Goal: Task Accomplishment & Management: Complete application form

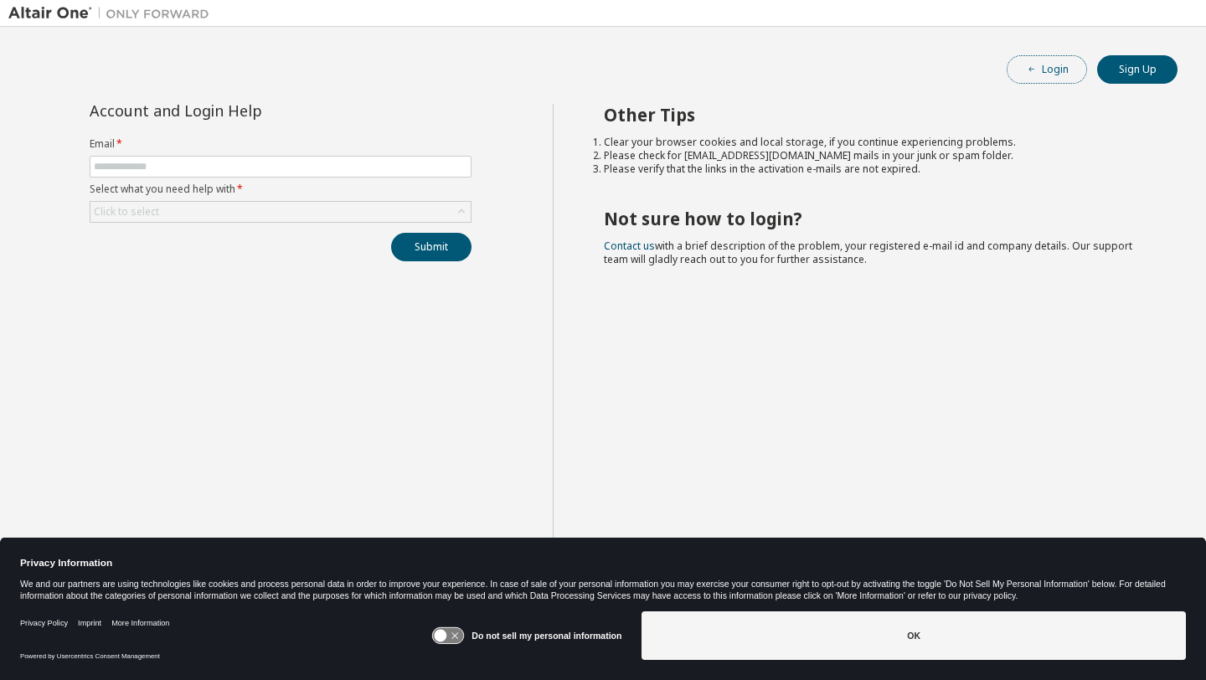
click at [1056, 79] on button "Login" at bounding box center [1047, 69] width 80 height 28
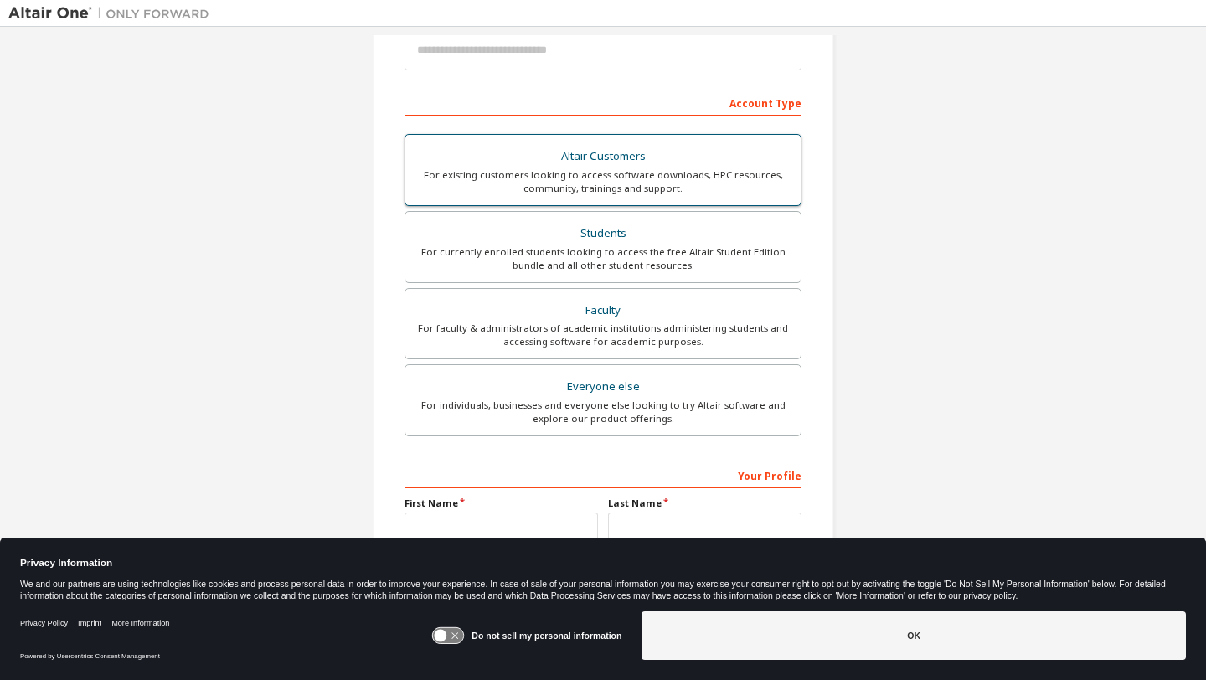
scroll to position [214, 0]
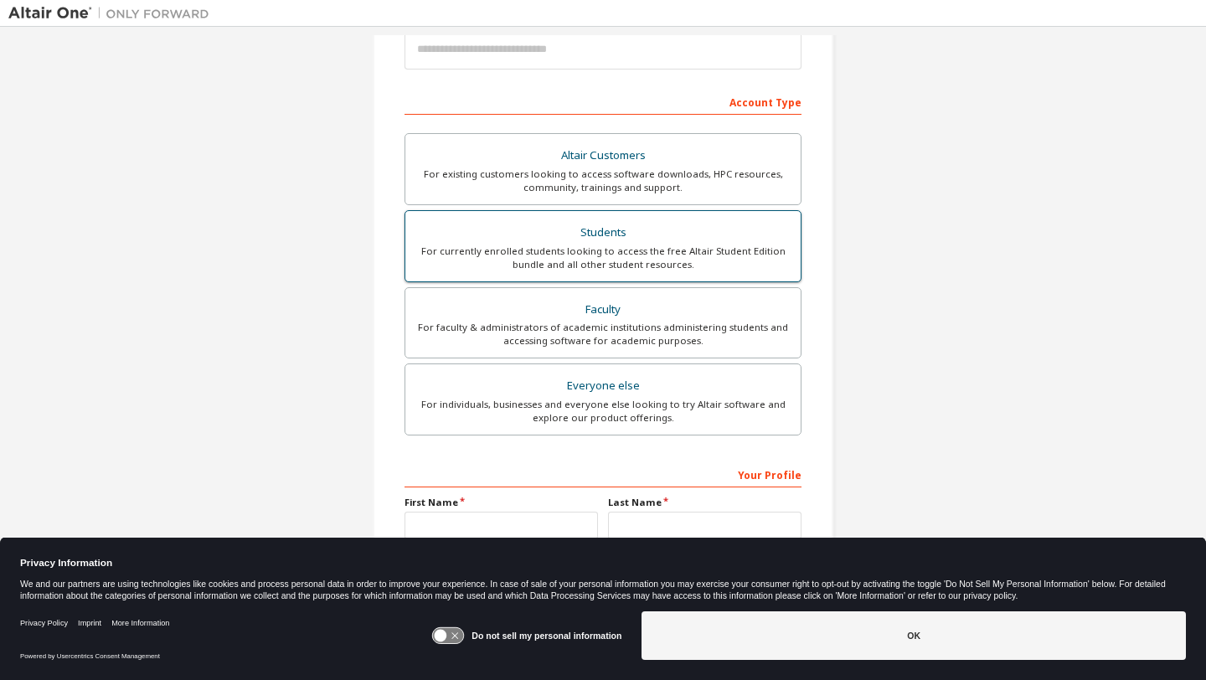
click at [585, 261] on div "For currently enrolled students looking to access the free Altair Student Editi…" at bounding box center [603, 258] width 375 height 27
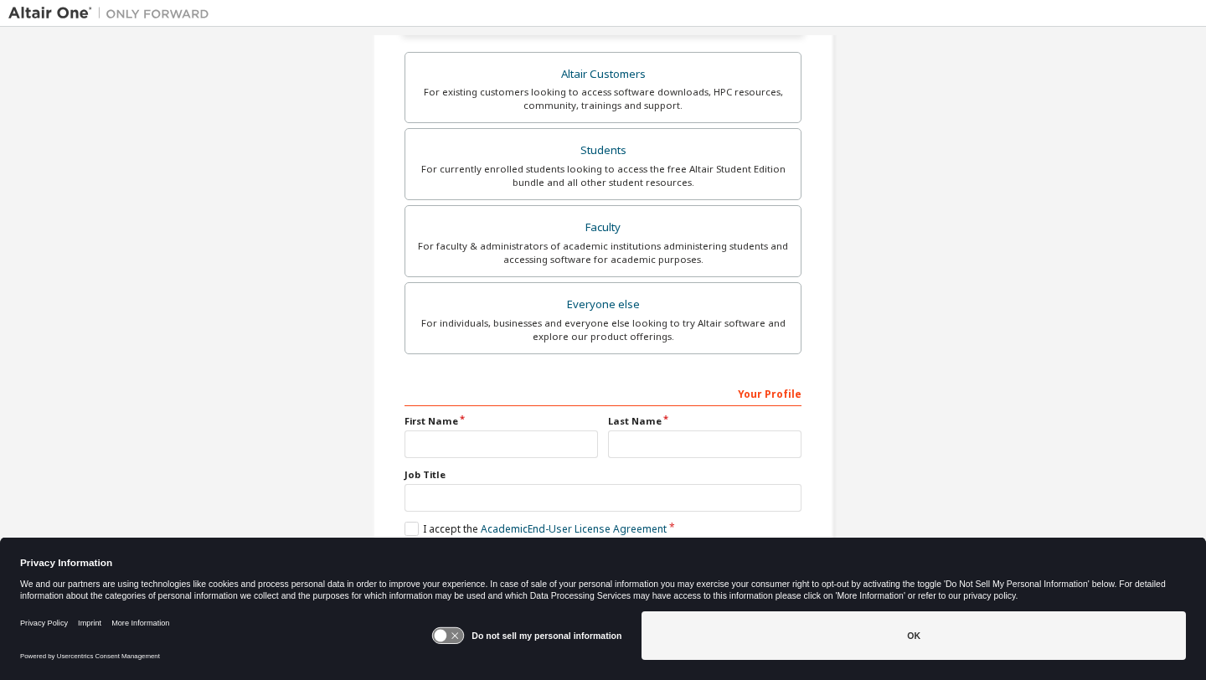
scroll to position [343, 0]
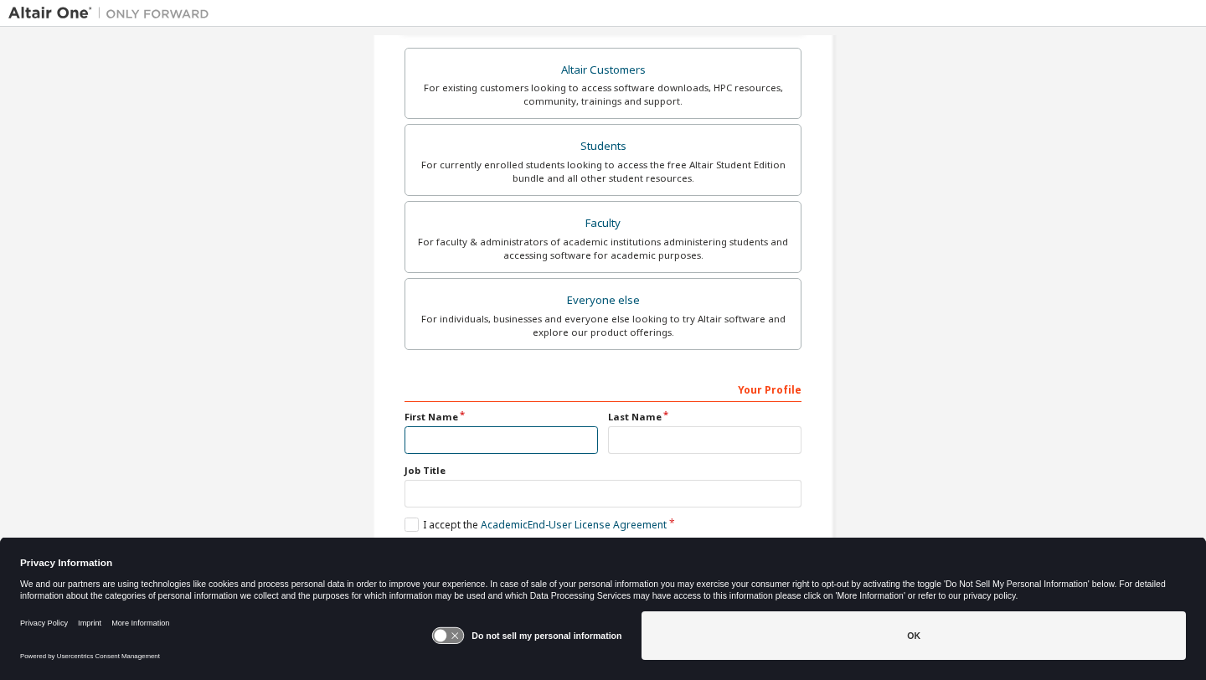
click at [498, 453] on div "Your Profile First Name Last Name Job Title Please provide State/Province to he…" at bounding box center [603, 483] width 397 height 217
click at [498, 449] on input "text" at bounding box center [502, 440] width 194 height 28
type input "******"
click at [657, 441] on input "text" at bounding box center [705, 440] width 194 height 28
type input "********"
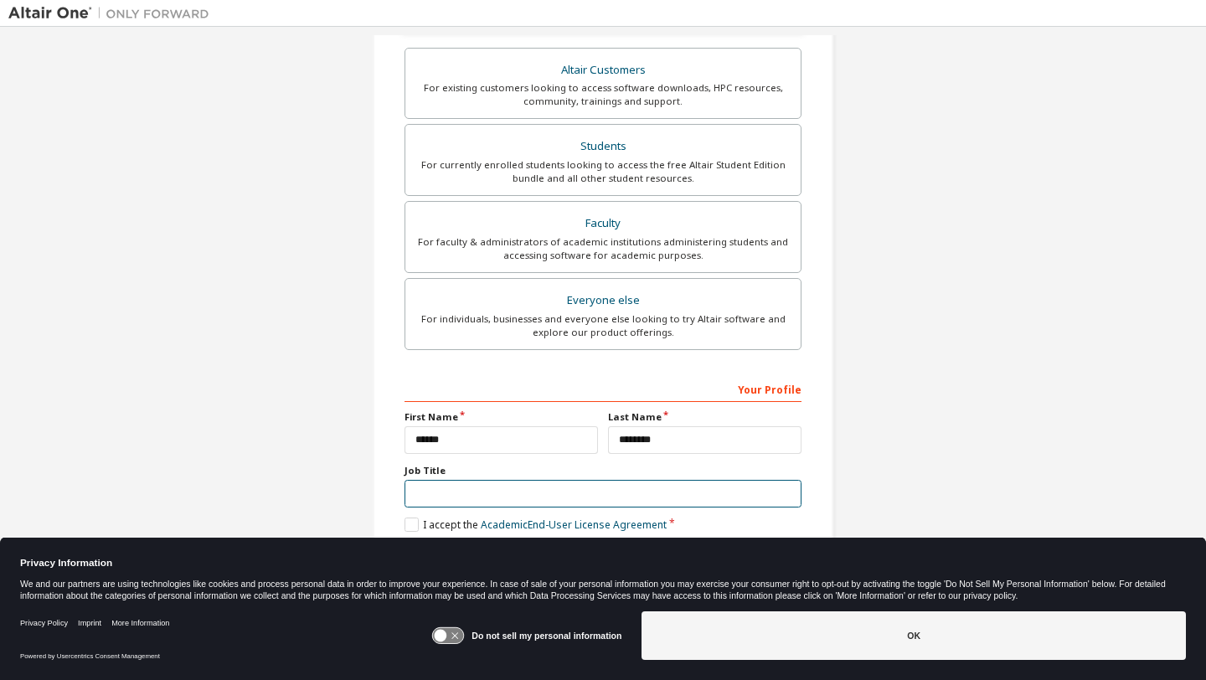
click at [436, 497] on input "text" at bounding box center [603, 494] width 397 height 28
type input "*******"
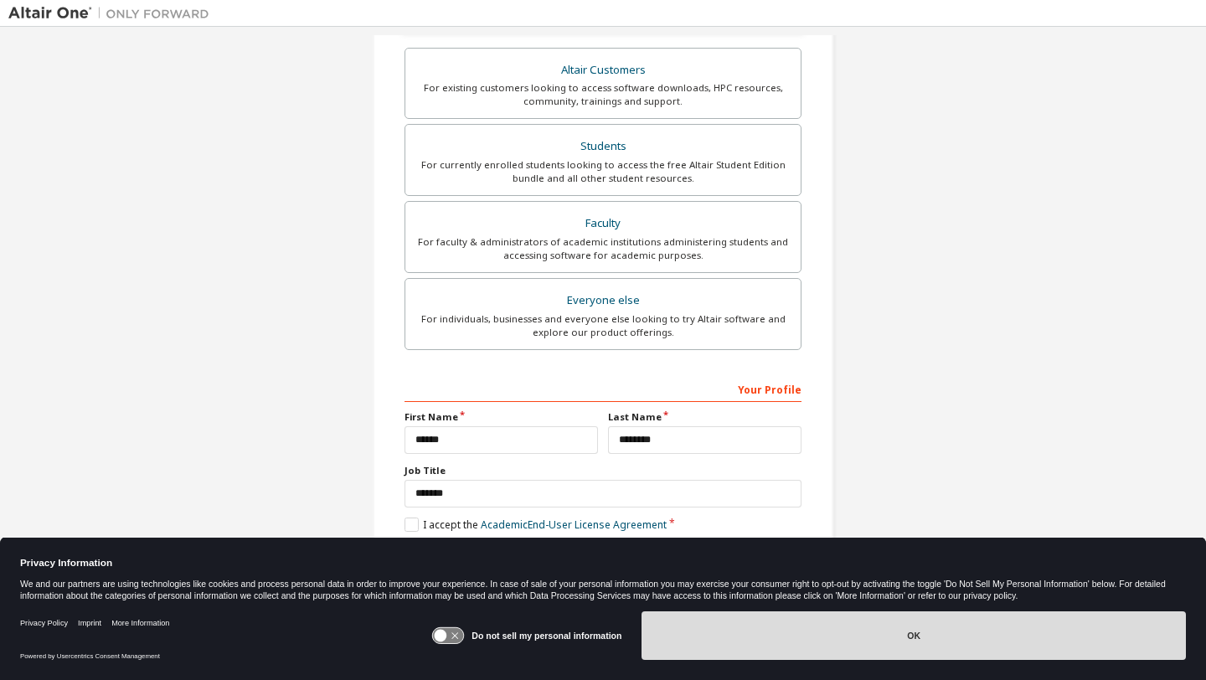
drag, startPoint x: 725, startPoint y: 648, endPoint x: 647, endPoint y: 610, distance: 86.9
click at [725, 648] on button "OK" at bounding box center [914, 636] width 545 height 49
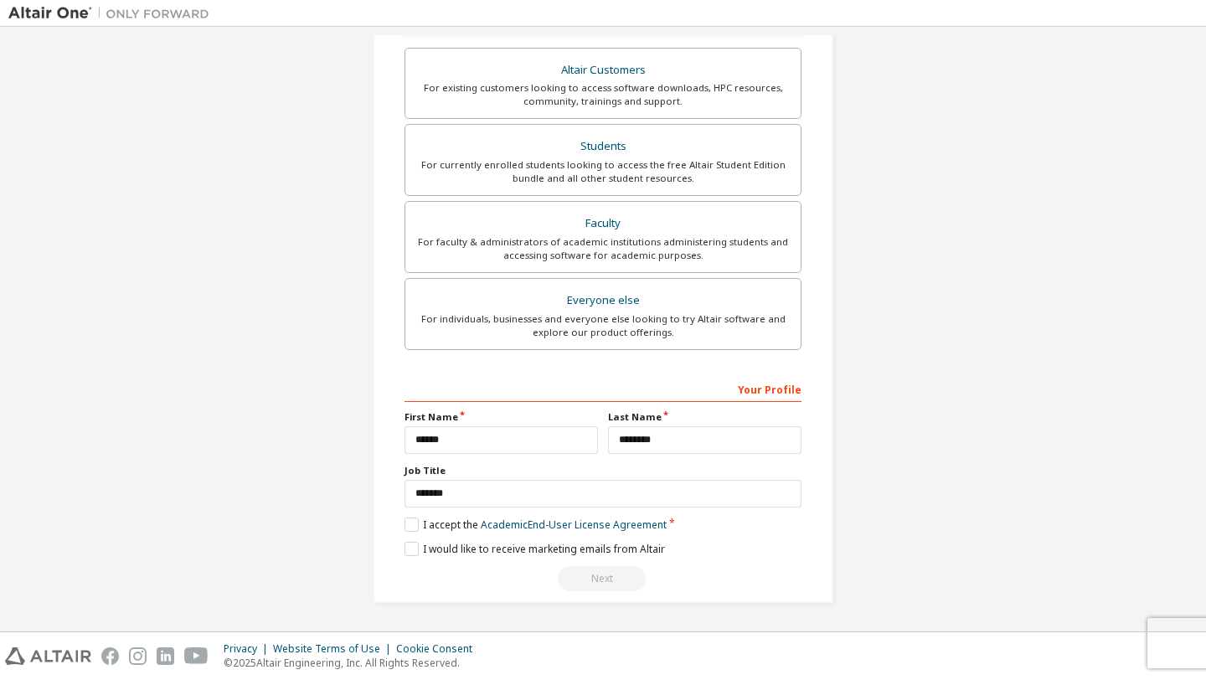
click at [394, 521] on div "Create an Altair One Account For Free Trials, Licenses, Downloads, Learning & D…" at bounding box center [603, 158] width 461 height 891
click at [406, 522] on label "I accept the Academic End-User License Agreement" at bounding box center [536, 525] width 262 height 14
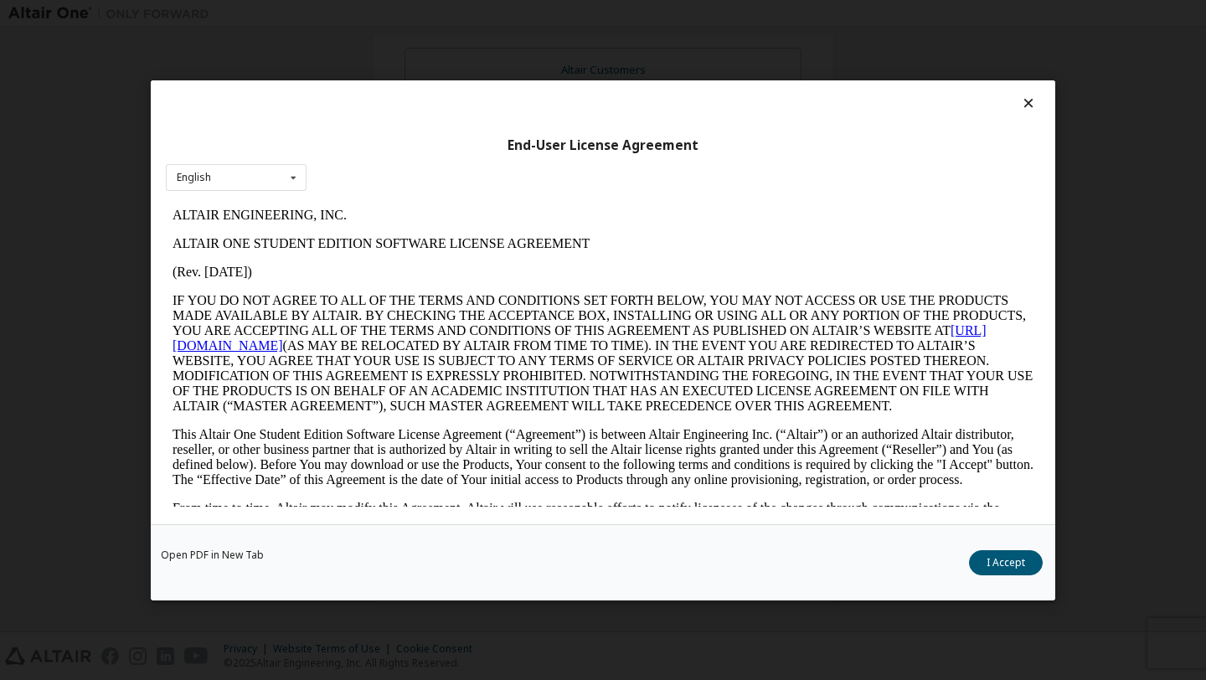
scroll to position [0, 0]
click at [986, 556] on button "I Accept" at bounding box center [1006, 562] width 74 height 25
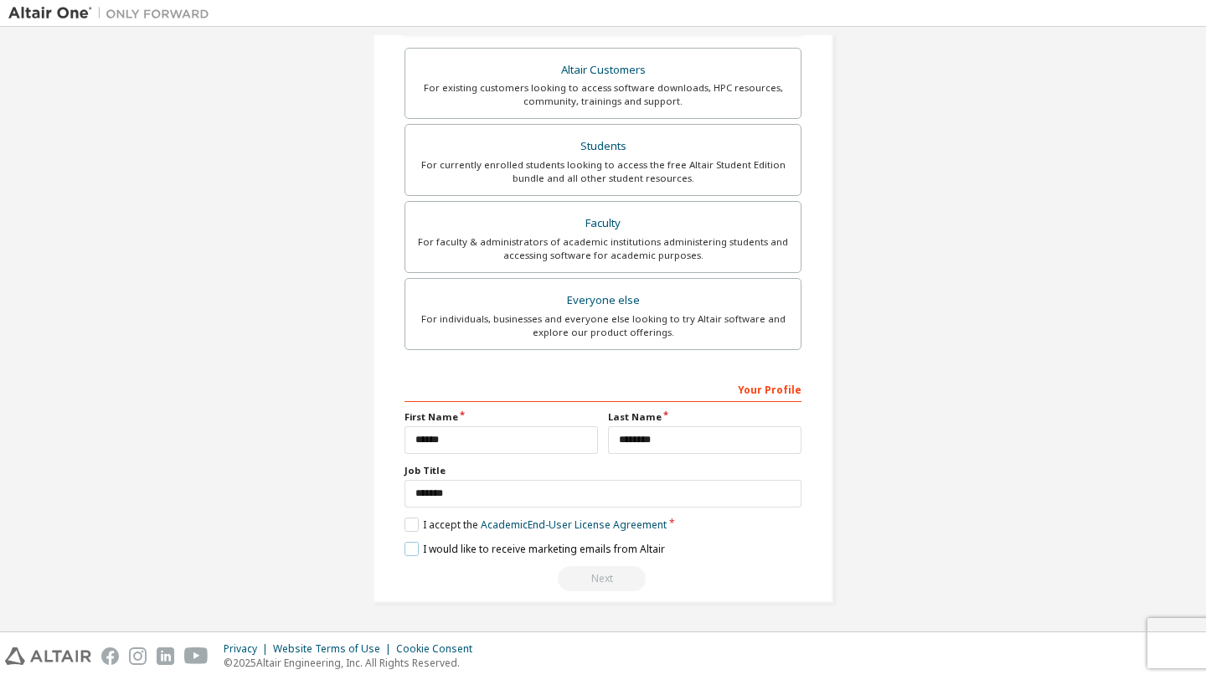
click at [409, 543] on label "I would like to receive marketing emails from Altair" at bounding box center [535, 549] width 261 height 14
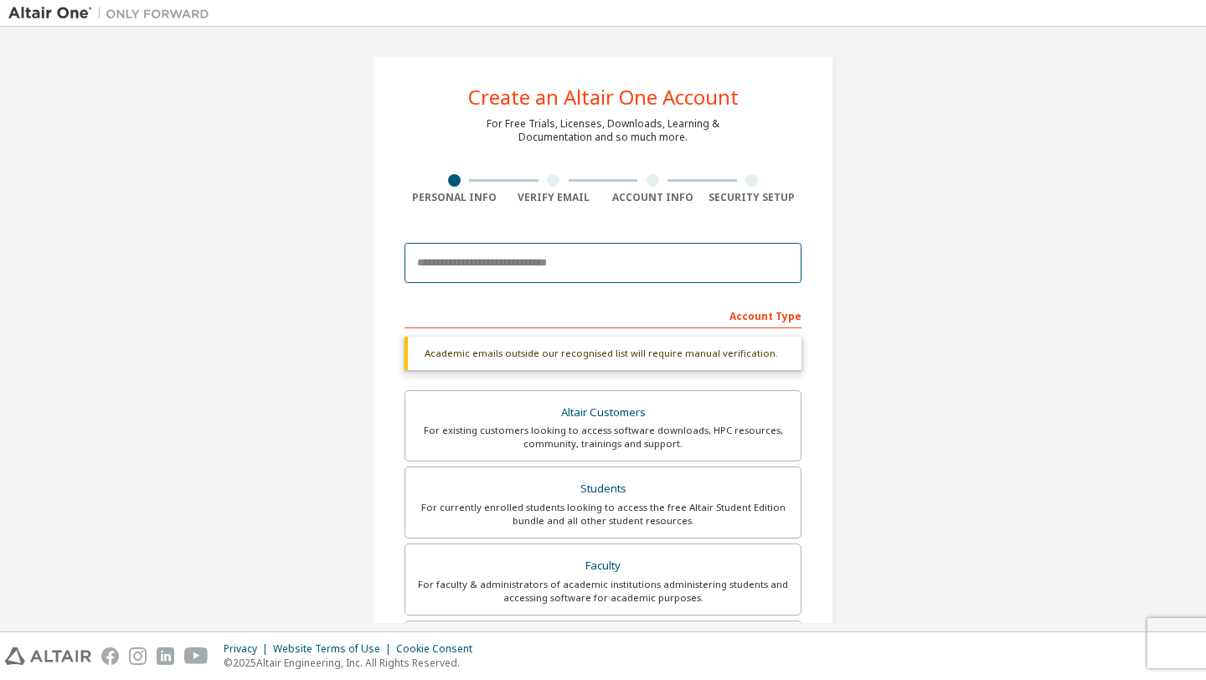
click at [462, 266] on input "email" at bounding box center [603, 263] width 397 height 40
paste input "**********"
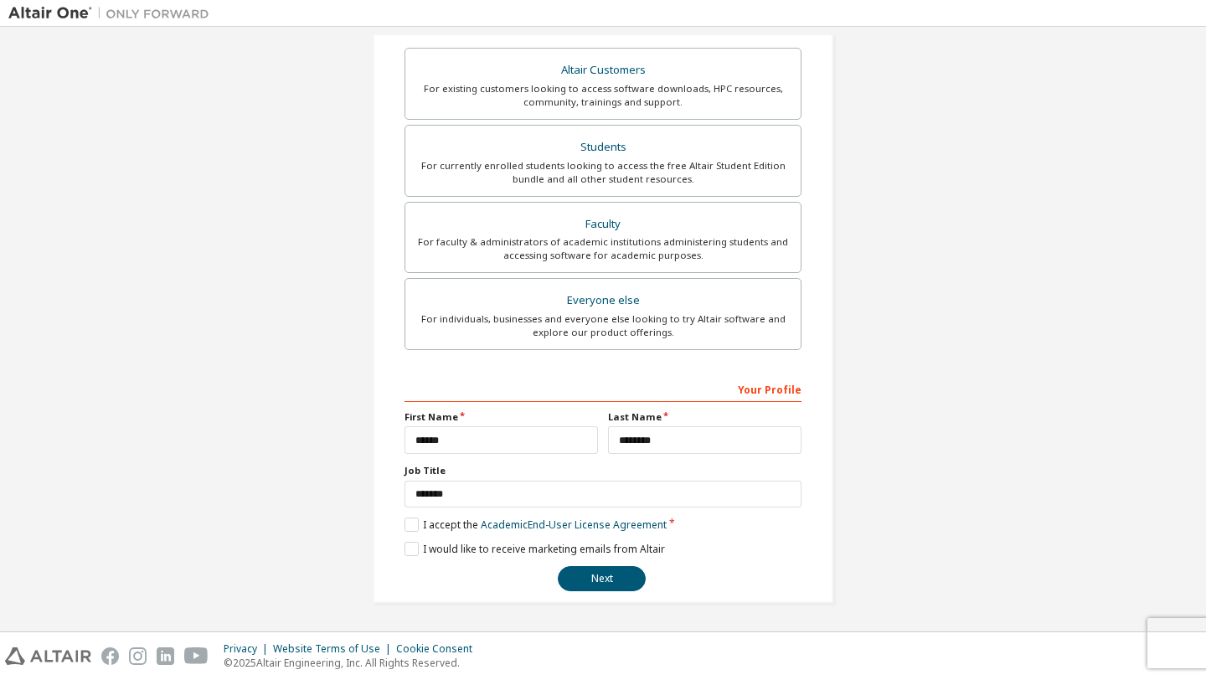
scroll to position [299, 0]
type input "**********"
click at [601, 584] on button "Next" at bounding box center [602, 578] width 88 height 25
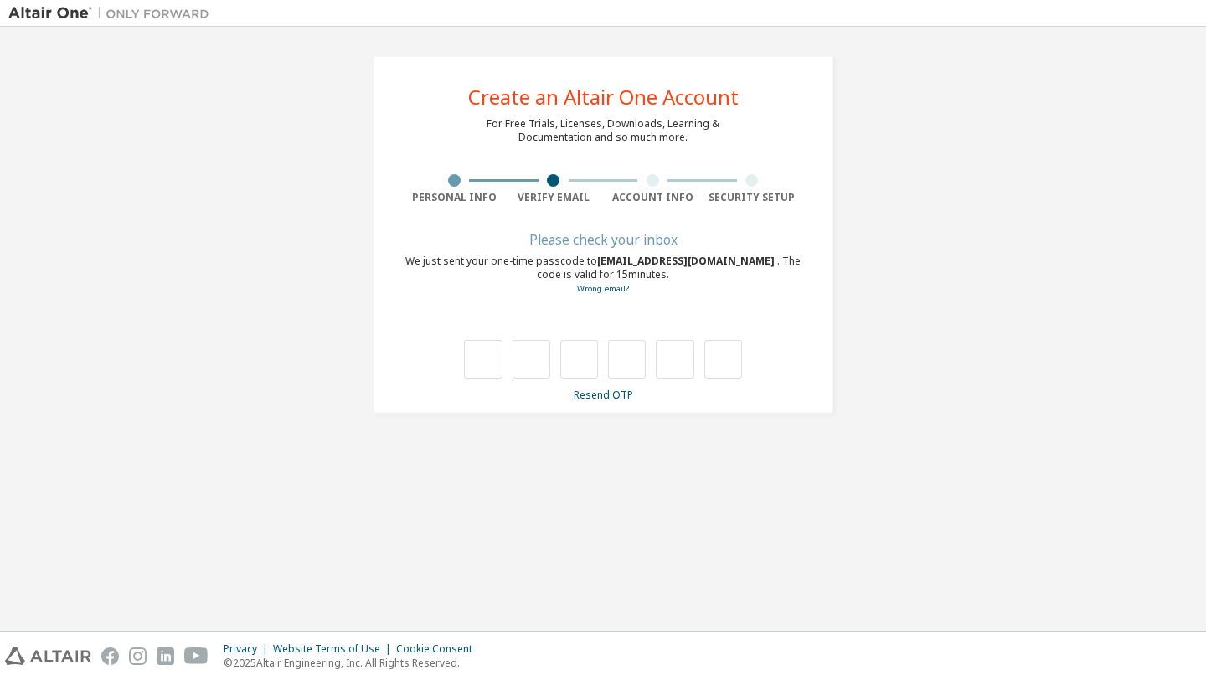
scroll to position [0, 0]
type input "*"
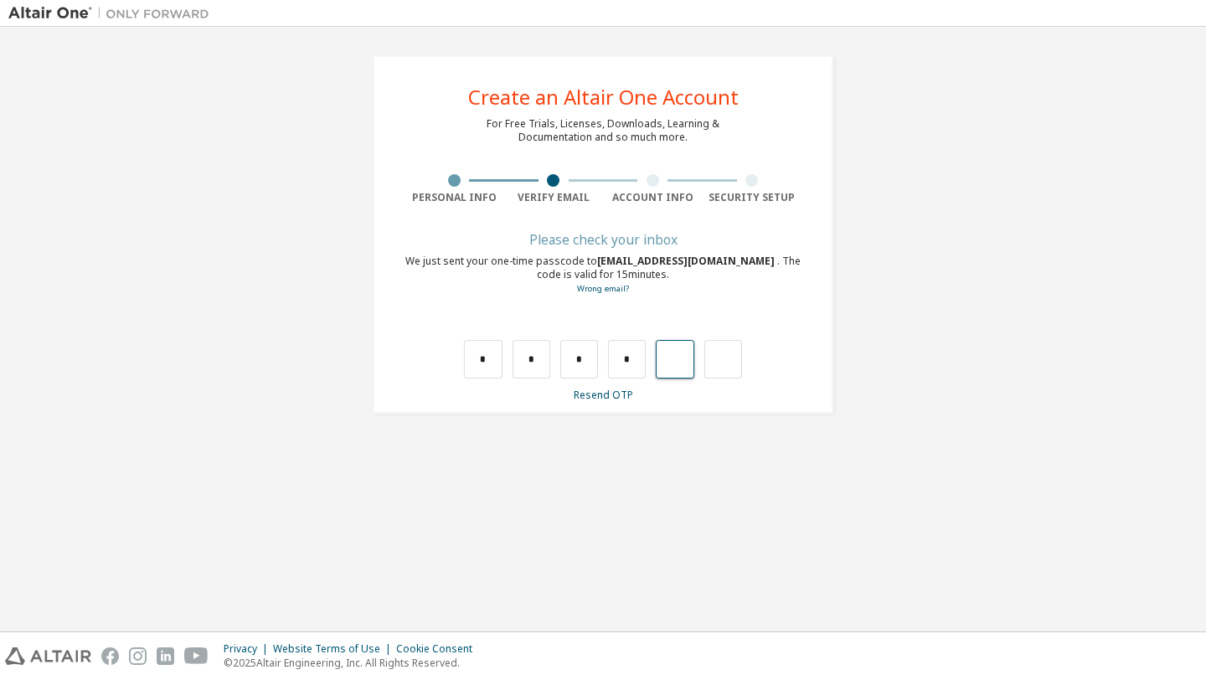
type input "*"
